Goal: Information Seeking & Learning: Learn about a topic

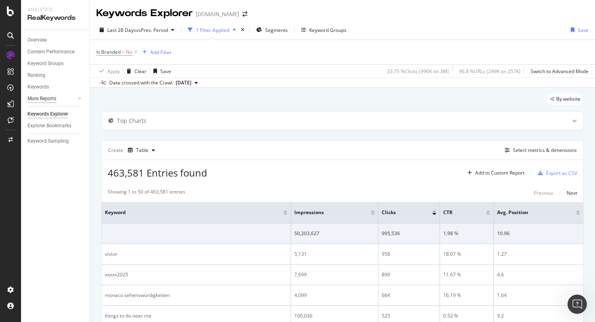
scroll to position [669, 0]
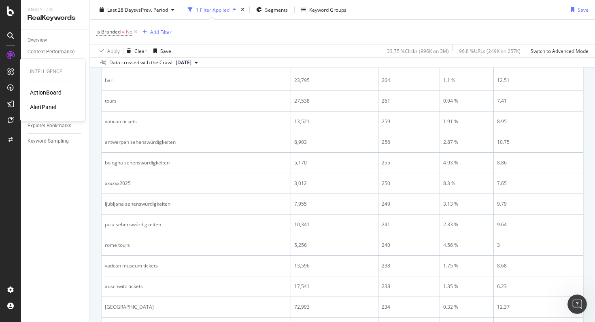
click at [40, 90] on div "ActionBoard" at bounding box center [46, 93] width 32 height 8
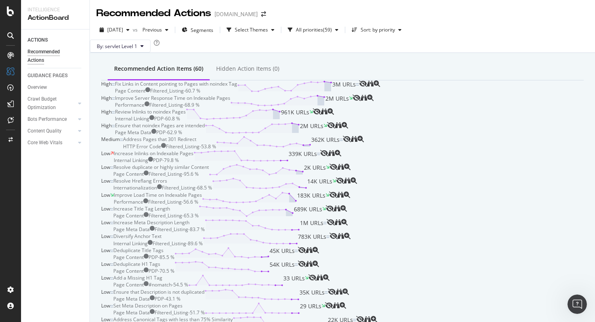
scroll to position [90, 0]
click at [205, 136] on div "Page Meta Data PDP - 62.9 %" at bounding box center [160, 132] width 90 height 7
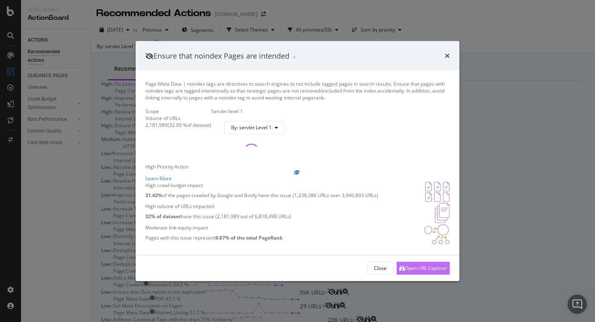
click at [399, 275] on div "Open URL Explorer" at bounding box center [423, 269] width 48 height 12
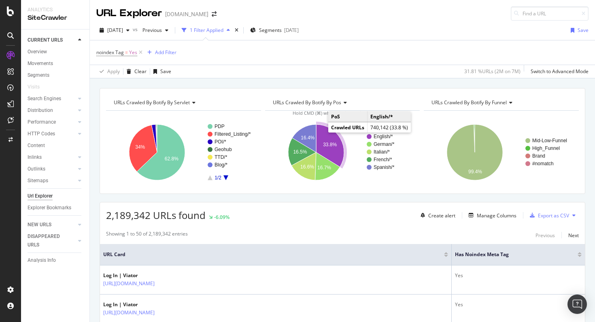
click at [321, 134] on icon "A chart." at bounding box center [330, 146] width 28 height 42
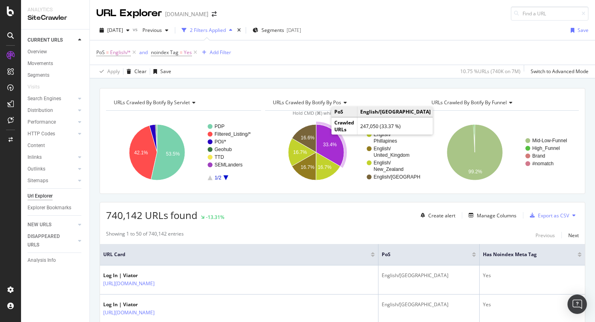
click at [327, 134] on icon "A chart." at bounding box center [330, 146] width 28 height 42
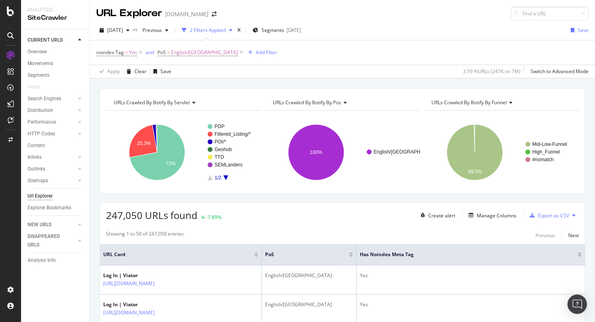
scroll to position [40, 0]
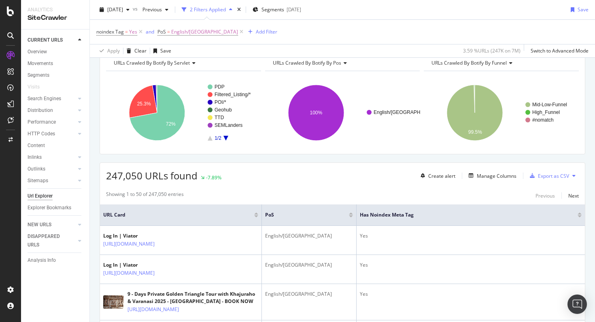
click at [46, 128] on div "HTTP Codes" at bounding box center [59, 134] width 62 height 12
click at [44, 138] on div "HTTP Codes" at bounding box center [59, 134] width 62 height 12
click at [45, 135] on div "HTTP Codes" at bounding box center [42, 134] width 28 height 8
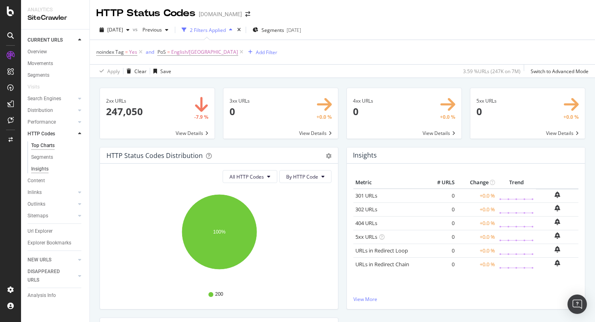
click at [44, 168] on div "Insights" at bounding box center [39, 169] width 17 height 8
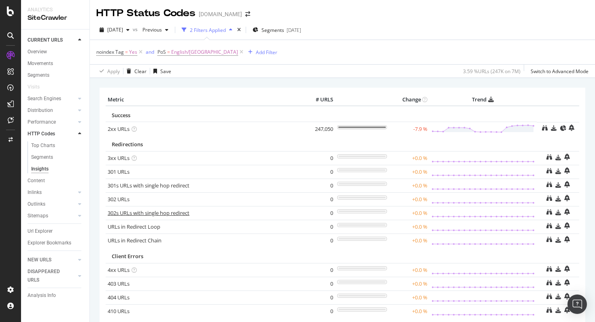
click at [185, 214] on link "302s URLs with single hop redirect" at bounding box center [149, 213] width 82 height 7
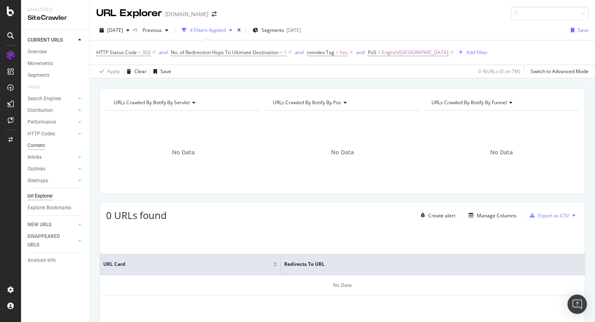
click at [41, 146] on div "Content" at bounding box center [36, 146] width 17 height 8
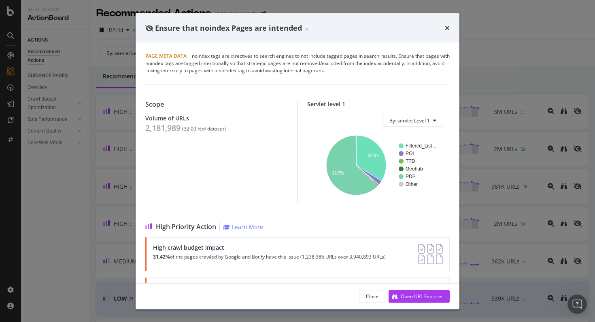
scroll to position [90, 0]
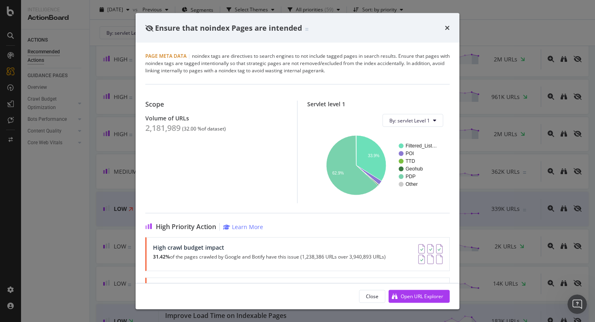
click at [450, 25] on div "Ensure that noindex Pages are intended" at bounding box center [298, 28] width 324 height 30
click at [449, 27] on icon "times" at bounding box center [447, 28] width 5 height 6
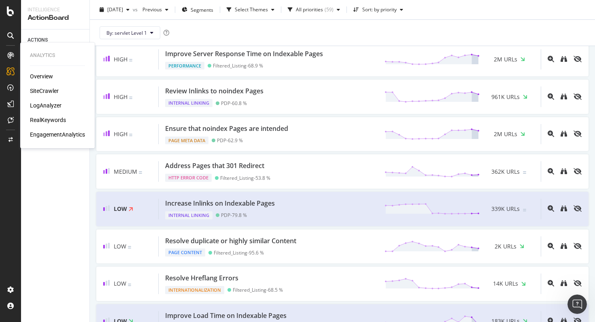
click at [37, 87] on div "SiteCrawler" at bounding box center [44, 91] width 29 height 8
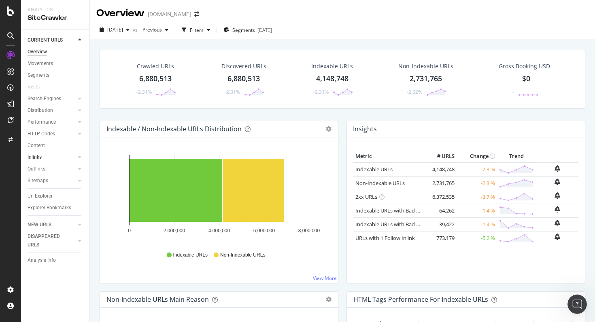
click at [42, 155] on link "Inlinks" at bounding box center [52, 157] width 48 height 8
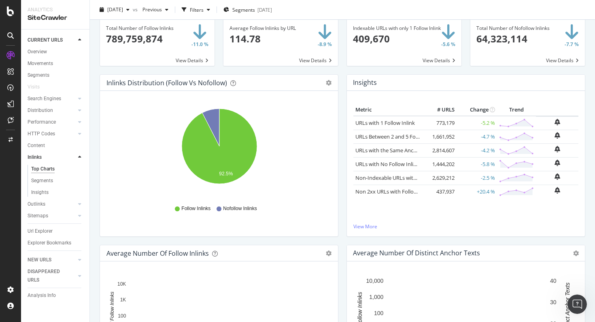
scroll to position [39, 0]
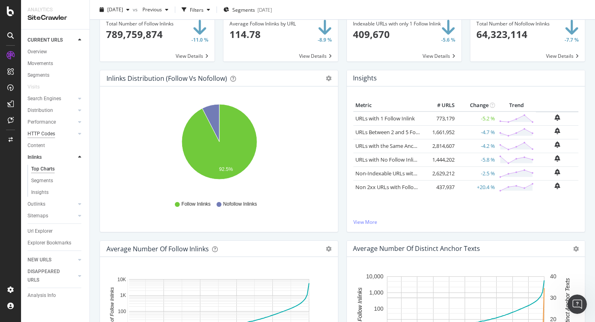
click at [53, 132] on div "HTTP Codes" at bounding box center [42, 134] width 28 height 8
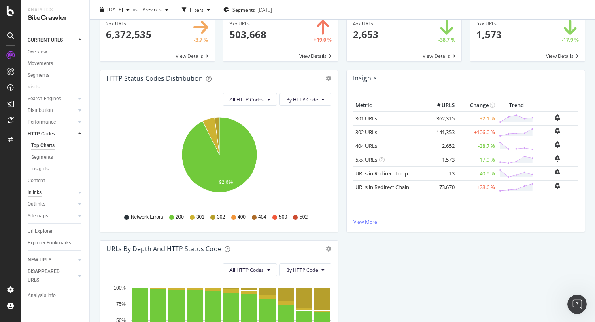
click at [37, 191] on div "Inlinks" at bounding box center [35, 193] width 14 height 8
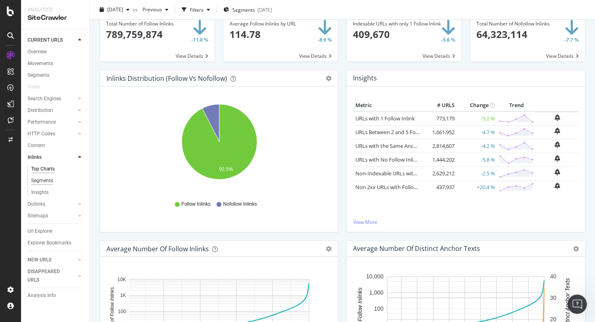
click at [40, 180] on div "Segments" at bounding box center [42, 181] width 22 height 8
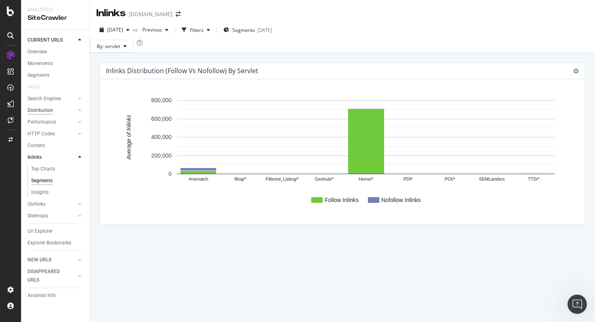
click at [42, 110] on div "Distribution" at bounding box center [40, 110] width 25 height 8
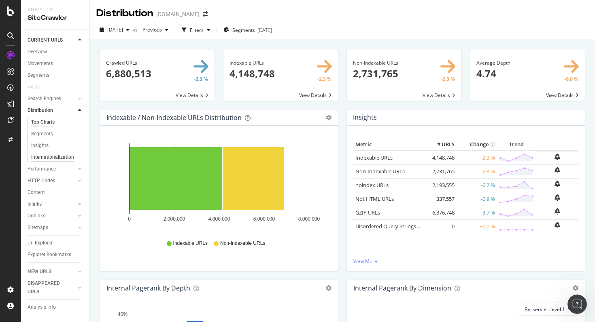
click at [50, 161] on div "Internationalization" at bounding box center [52, 157] width 43 height 8
